Goal: Task Accomplishment & Management: Manage account settings

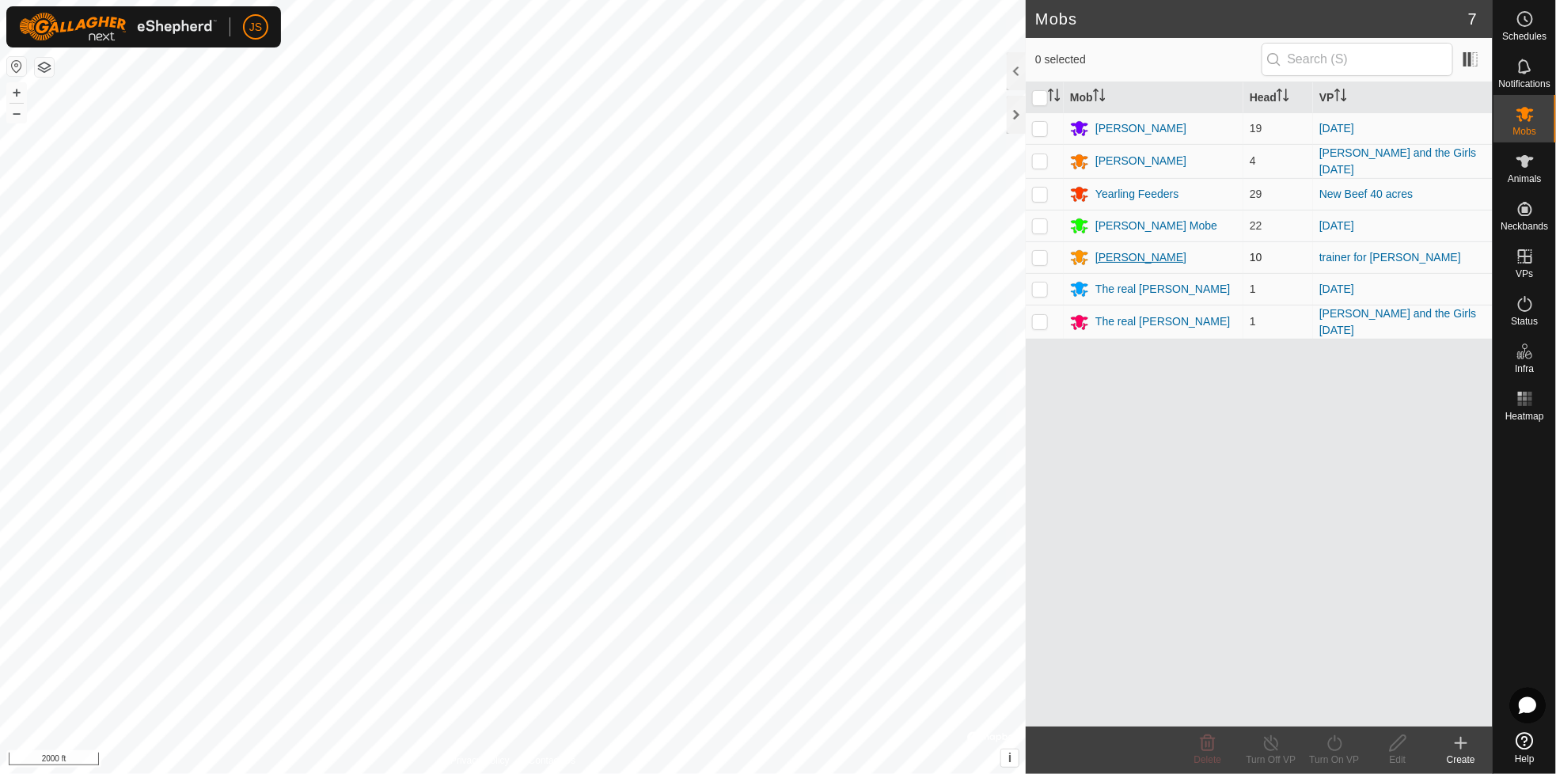
click at [1109, 256] on div "[PERSON_NAME]" at bounding box center [1140, 257] width 91 height 17
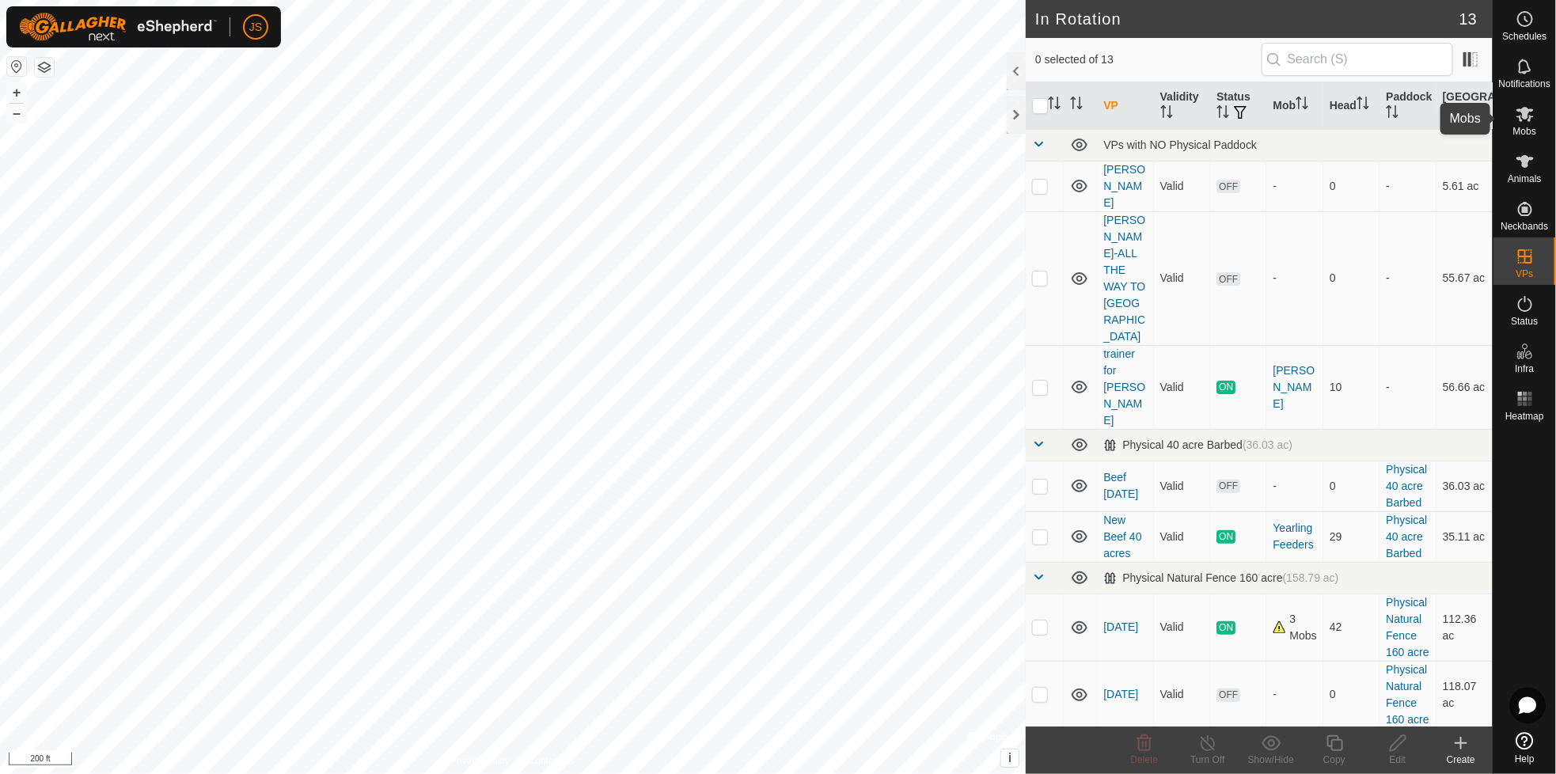
click at [1524, 112] on icon at bounding box center [1524, 114] width 17 height 15
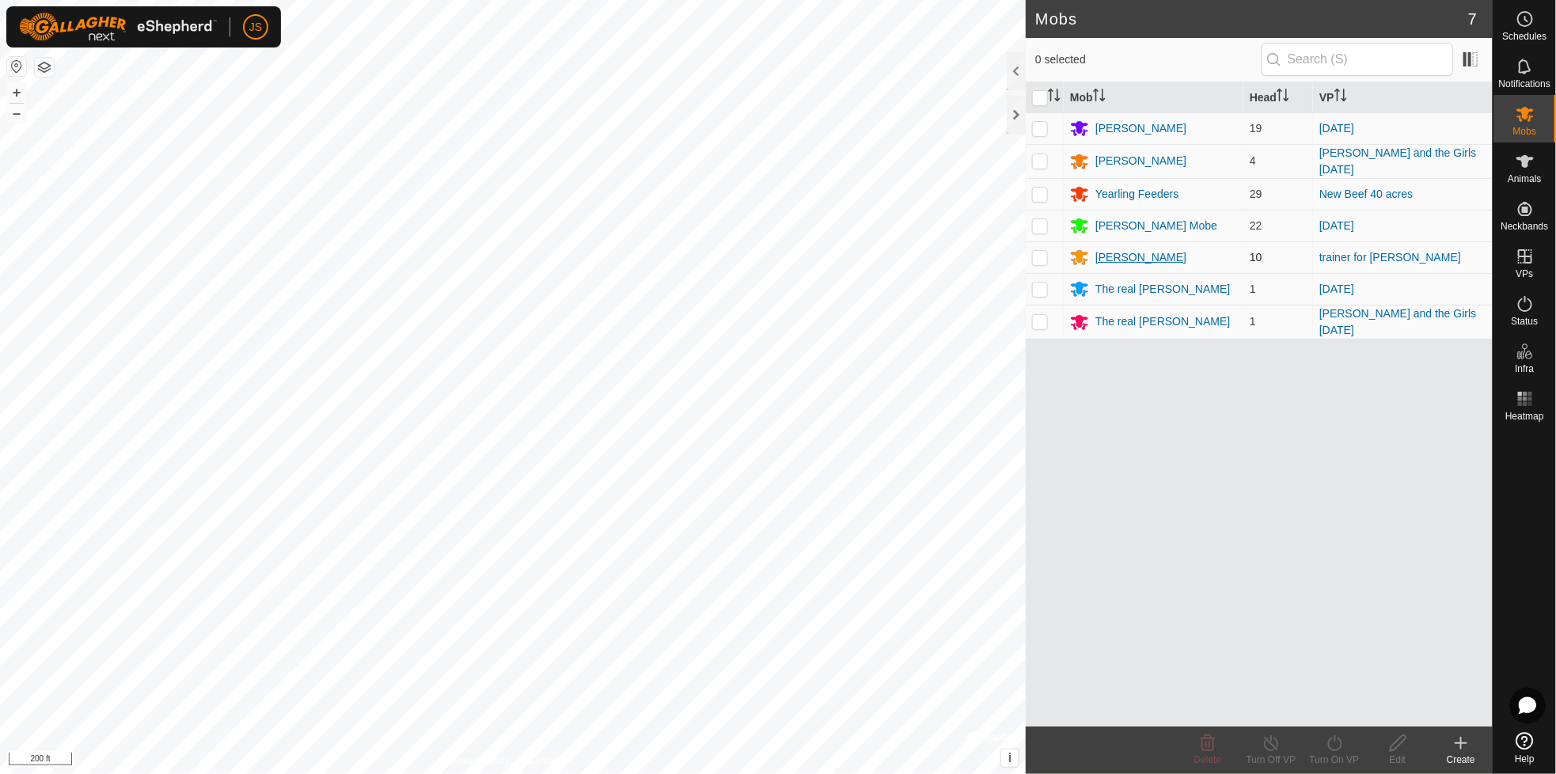
click at [1124, 249] on div "[PERSON_NAME]" at bounding box center [1140, 257] width 91 height 17
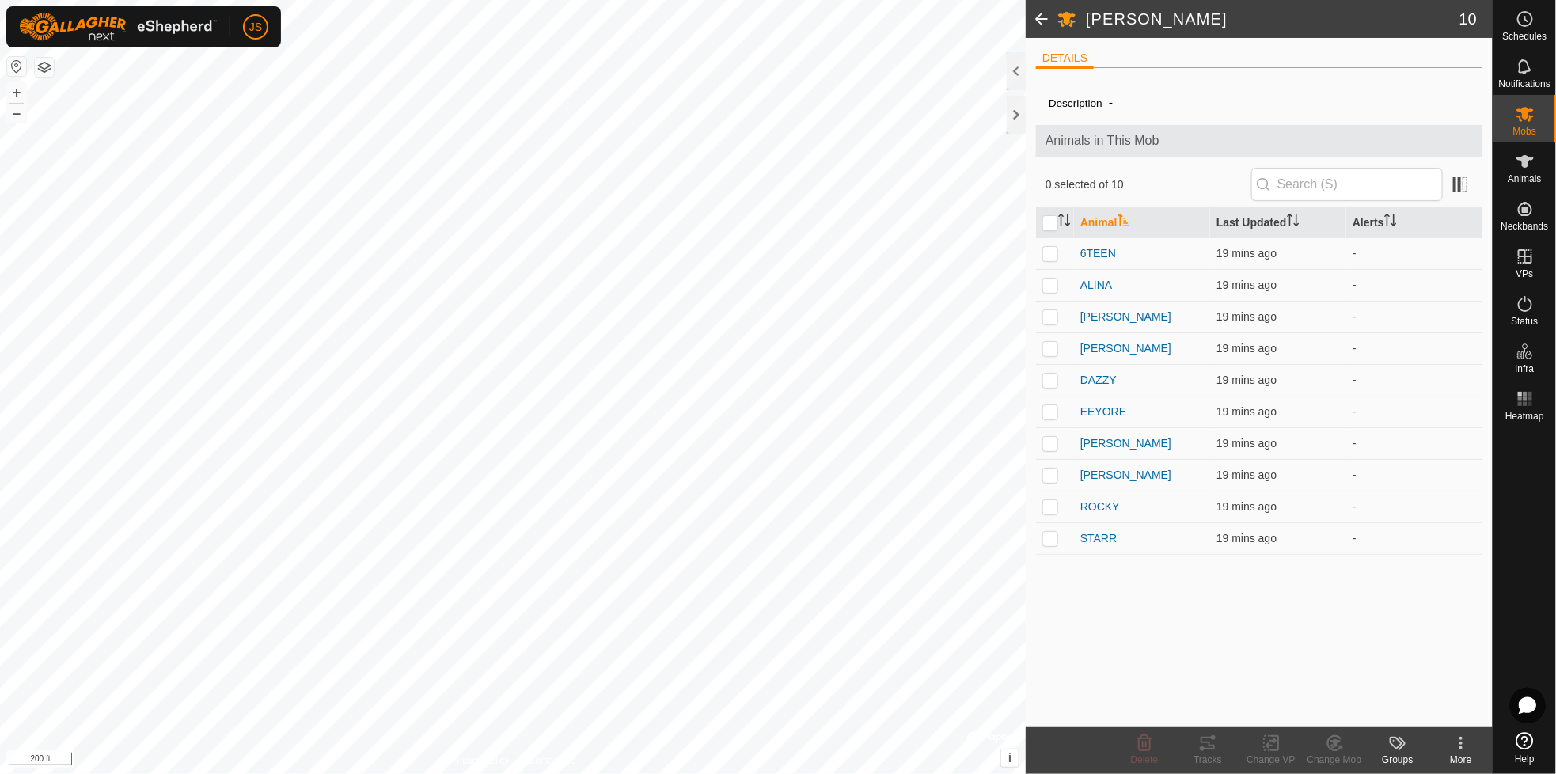
click at [1124, 248] on div "6TEEN" at bounding box center [1141, 253] width 123 height 17
click at [1048, 223] on input "checkbox" at bounding box center [1050, 223] width 16 height 16
checkbox input "true"
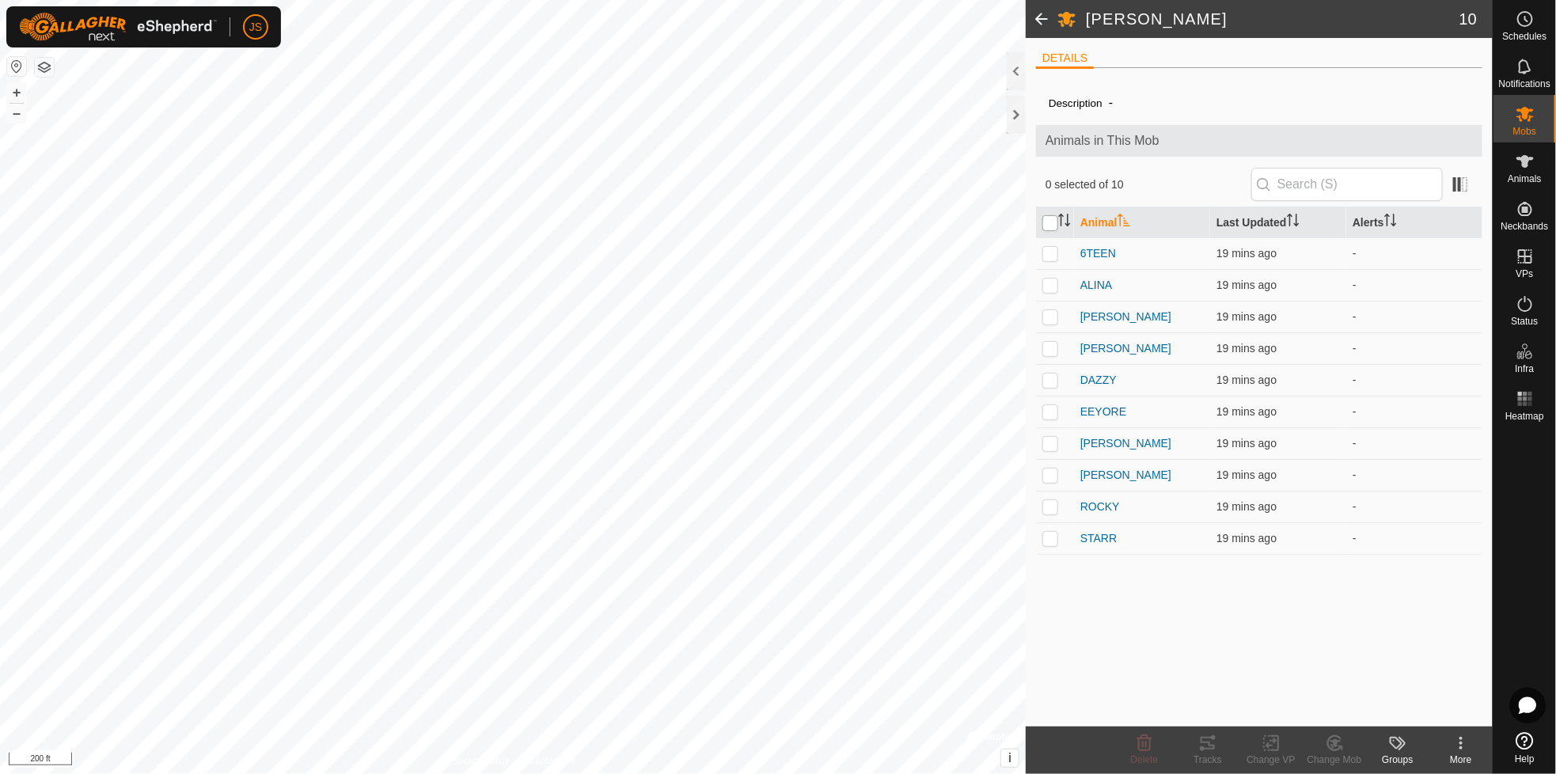
checkbox input "true"
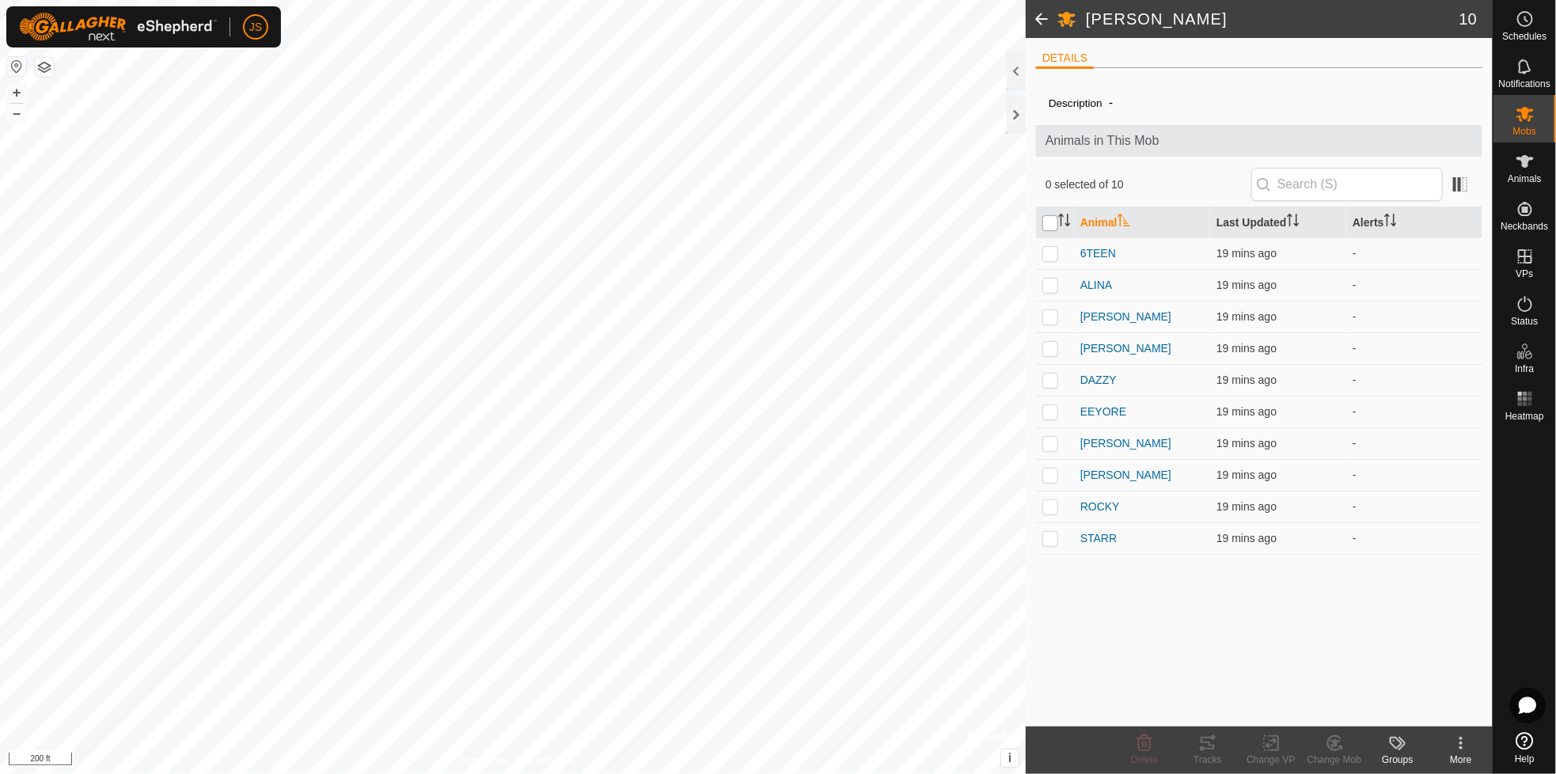
checkbox input "true"
click at [1211, 744] on icon at bounding box center [1207, 742] width 19 height 19
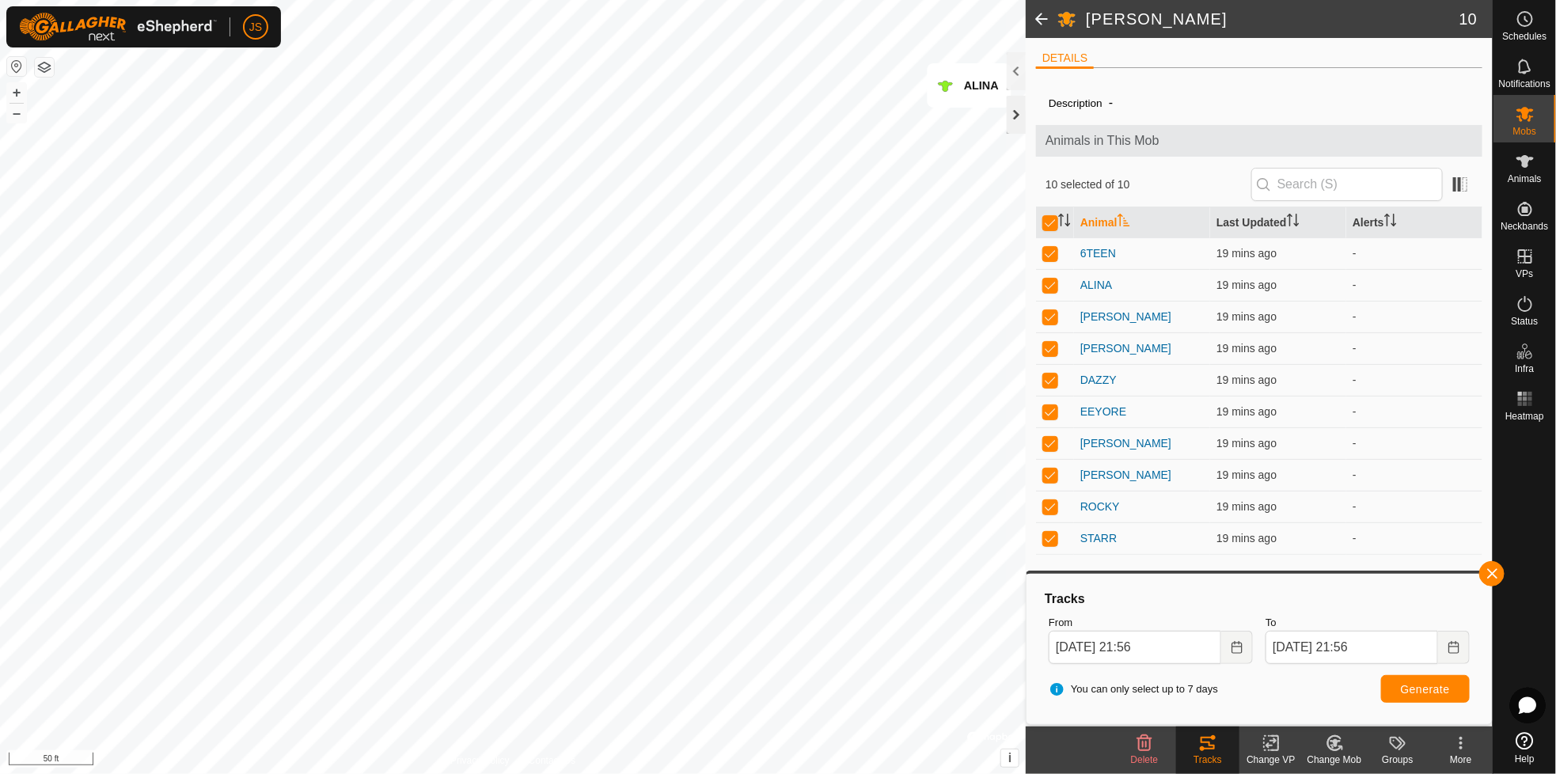
click at [1017, 107] on div at bounding box center [1015, 115] width 19 height 38
